Goal: Go to known website: Access a specific website the user already knows

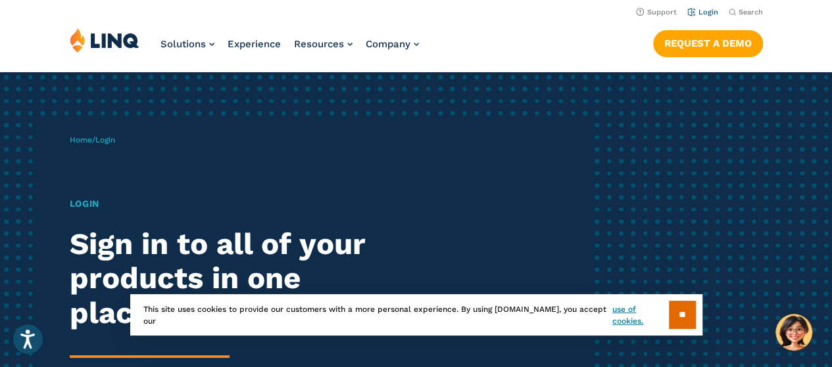
click at [703, 11] on link "Login" at bounding box center [702, 12] width 31 height 9
click at [684, 318] on input "**" at bounding box center [682, 315] width 27 height 28
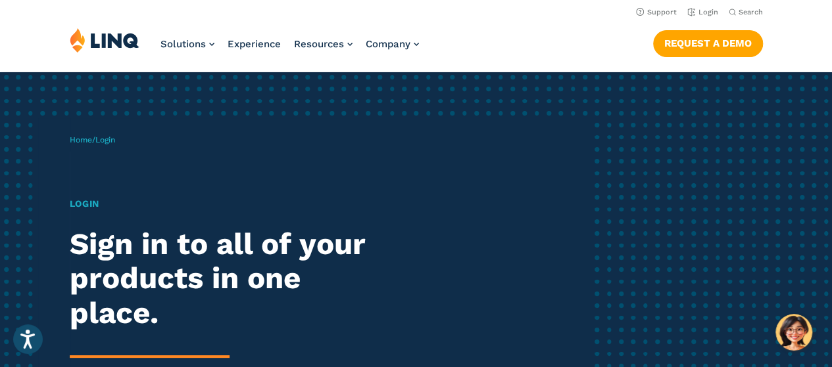
click at [163, 277] on h2 "Sign in to all of your products in one place." at bounding box center [230, 279] width 320 height 104
click at [684, 157] on div "Home / Login Login Sign in to all of your products in one place. LINQ brings to…" at bounding box center [416, 302] width 832 height 461
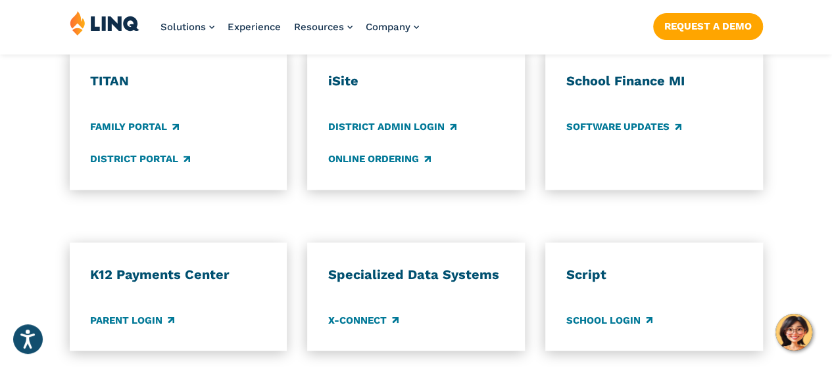
scroll to position [1054, 0]
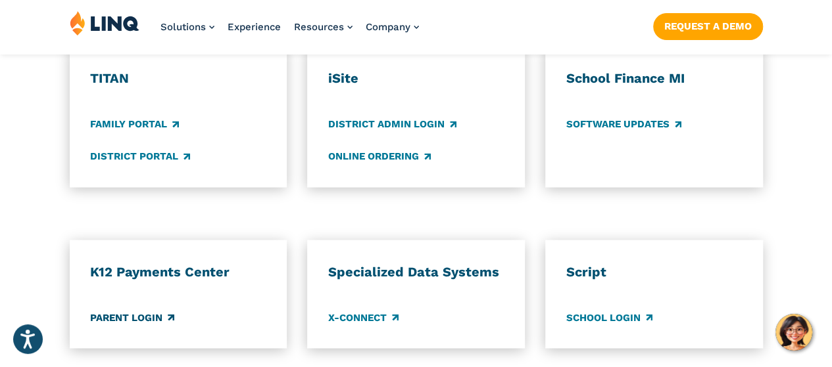
click at [154, 310] on link "Parent Login" at bounding box center [132, 317] width 84 height 14
